Goal: Communication & Community: Answer question/provide support

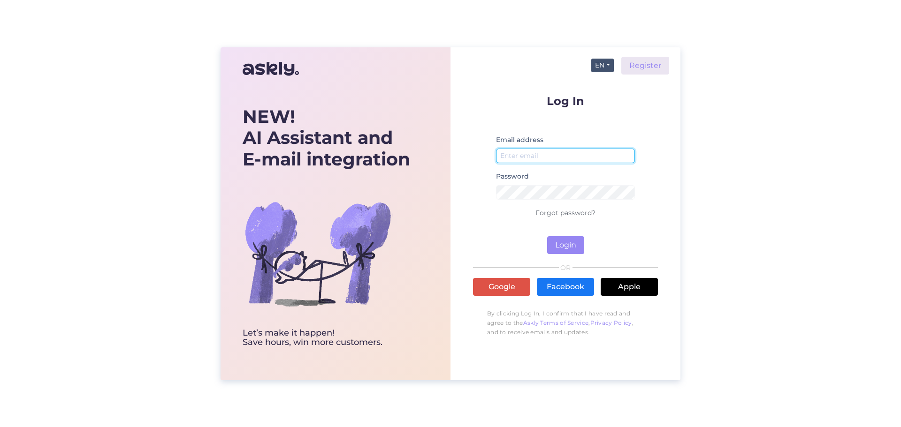
type input "[EMAIL_ADDRESS][DOMAIN_NAME]"
click at [604, 69] on button "EN" at bounding box center [602, 66] width 23 height 14
click at [608, 77] on link "ET" at bounding box center [598, 84] width 32 height 15
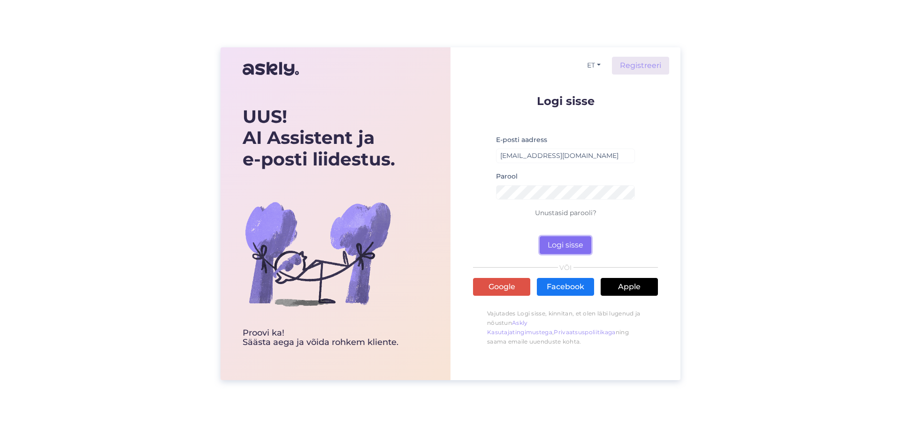
click at [575, 244] on button "Logi sisse" at bounding box center [566, 246] width 52 height 18
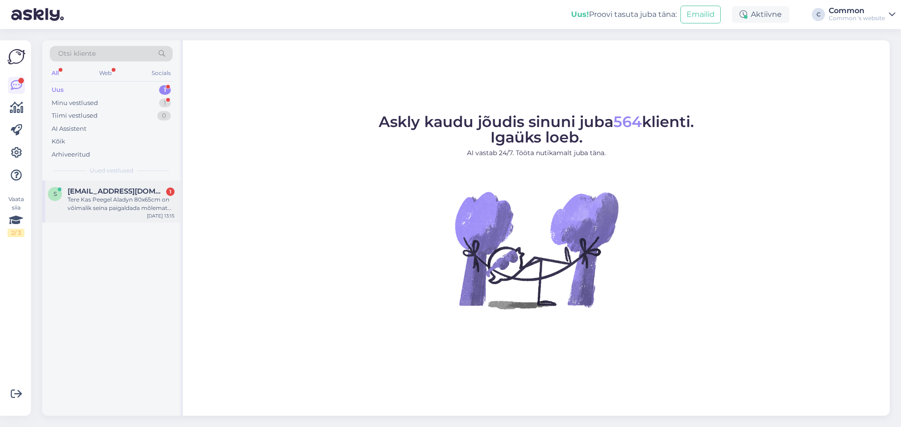
click at [156, 208] on div "Tere Kas Peegel Aladyn 80x65cm on võimalik seina paigaldada mõlemat pidid - ehk…" at bounding box center [121, 204] width 107 height 17
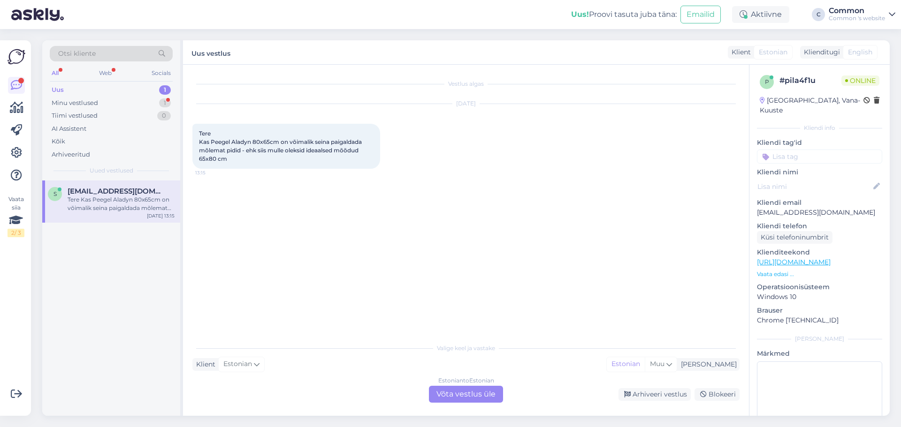
click at [461, 394] on div "Estonian to Estonian Võta vestlus üle" at bounding box center [466, 394] width 74 height 17
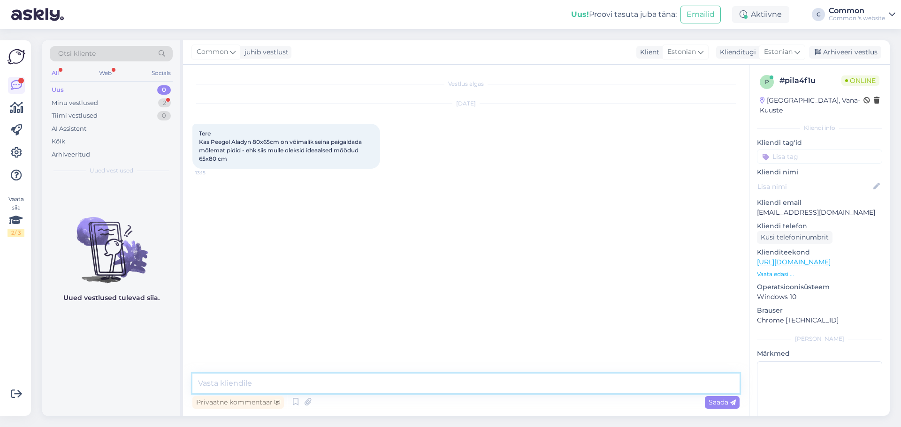
click at [431, 387] on textarea at bounding box center [465, 384] width 547 height 20
click at [219, 383] on textarea "Tere, peaks olema võimalik mõlemat pidi paigaldada" at bounding box center [465, 384] width 547 height 20
click at [446, 382] on textarea "Tere, peeglit peaks olema võimalik mõlemat pidi paigaldada" at bounding box center [465, 384] width 547 height 20
type textarea "Tere, peeglit peaks olema võimalik mõlemat pidi paigaldada. :)"
